Goal: Information Seeking & Learning: Understand process/instructions

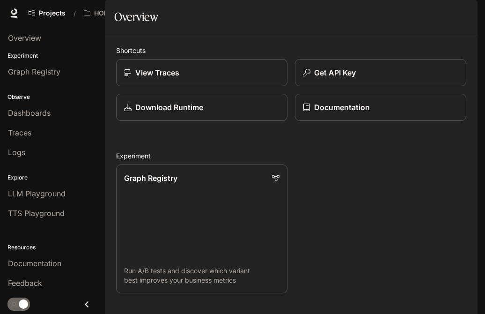
click at [397, 3] on div "Projects / HOME Character Studio Character Studio Portal Portal New Documentati…" at bounding box center [242, 13] width 485 height 26
click at [402, 14] on span "Documentation" at bounding box center [402, 13] width 46 height 12
